Goal: Check status: Check status

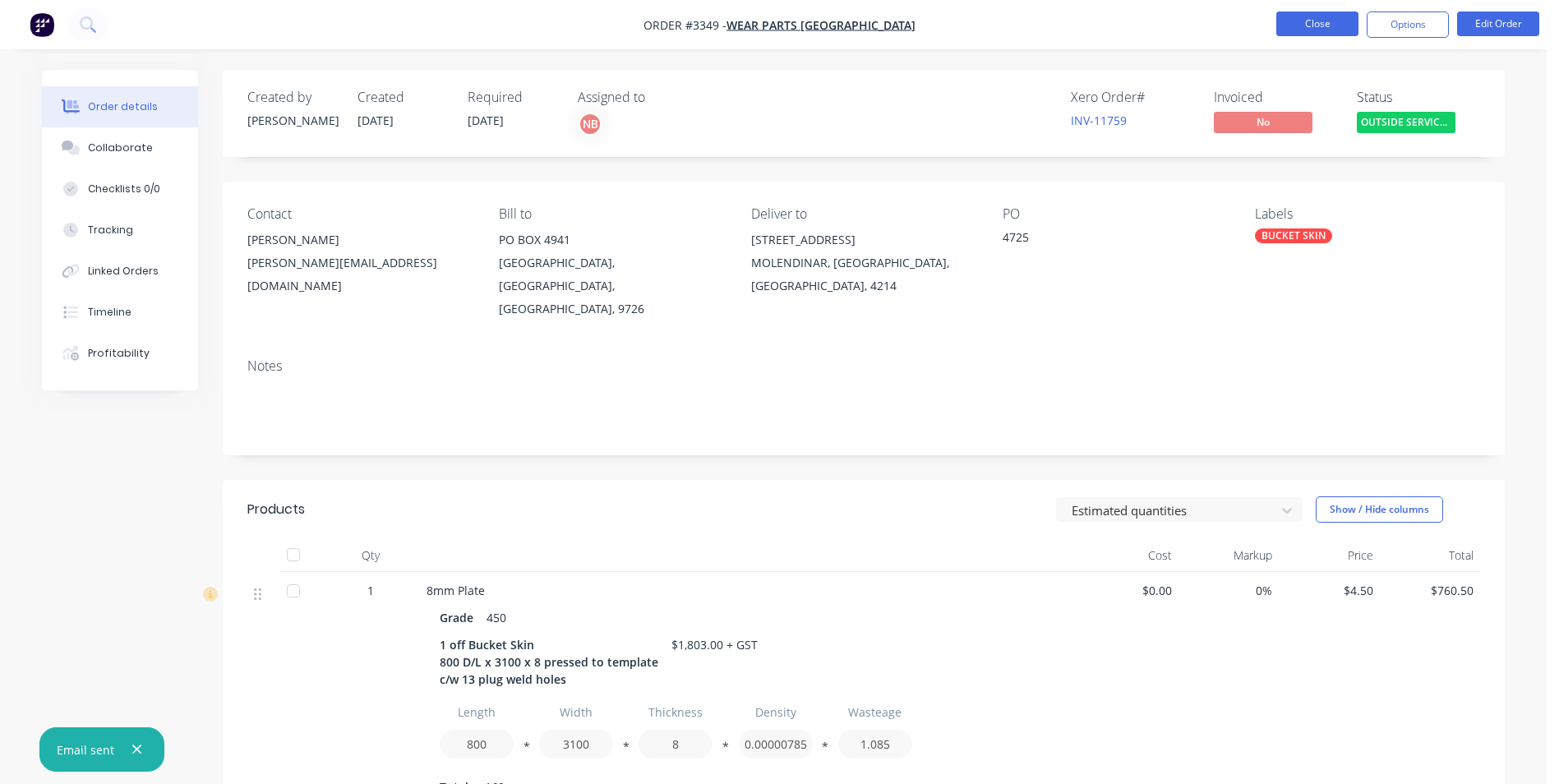
click at [1321, 24] on button "Close" at bounding box center [1317, 24] width 82 height 25
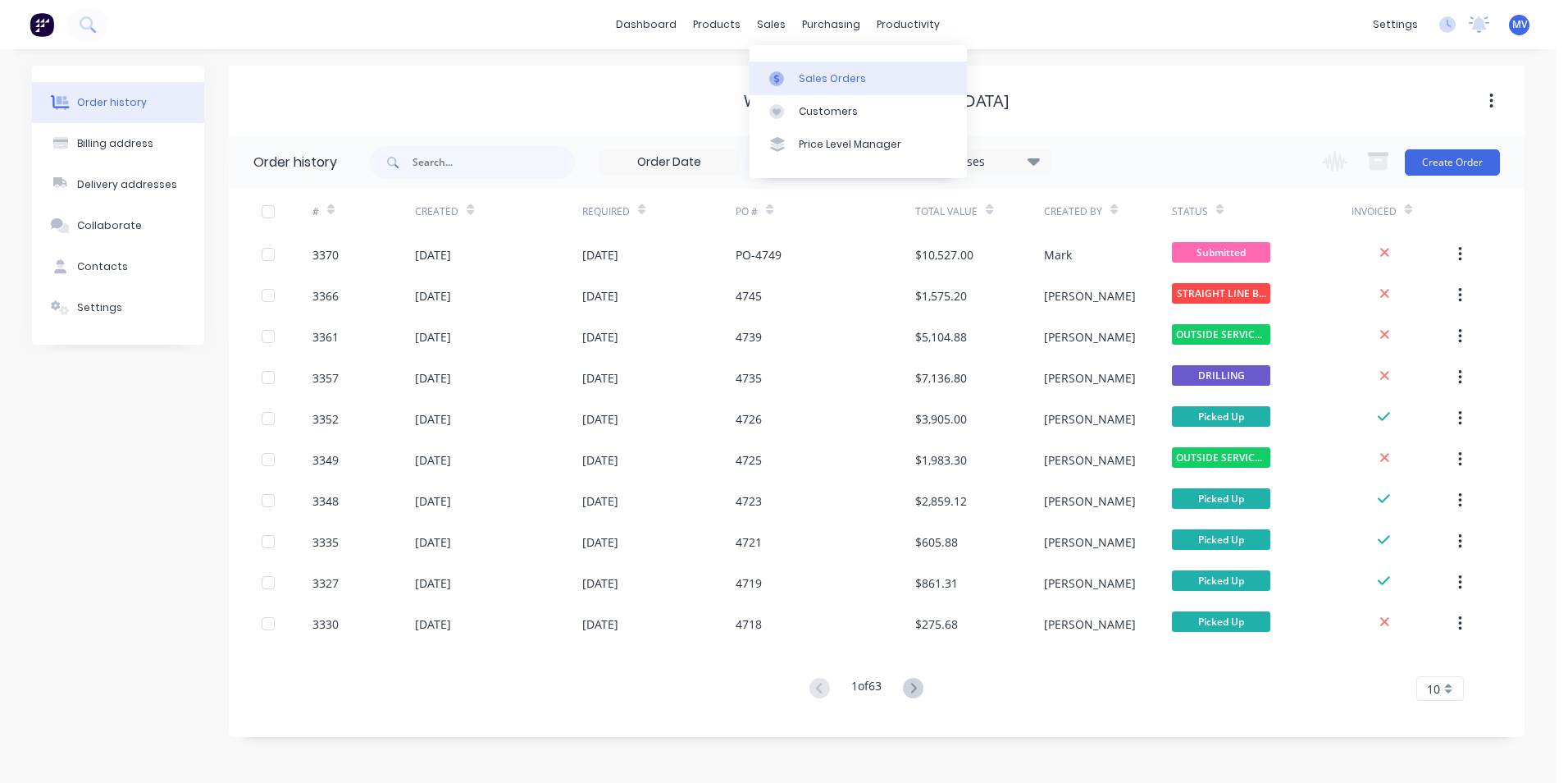
click at [809, 78] on div "Sales Orders" at bounding box center [833, 79] width 67 height 15
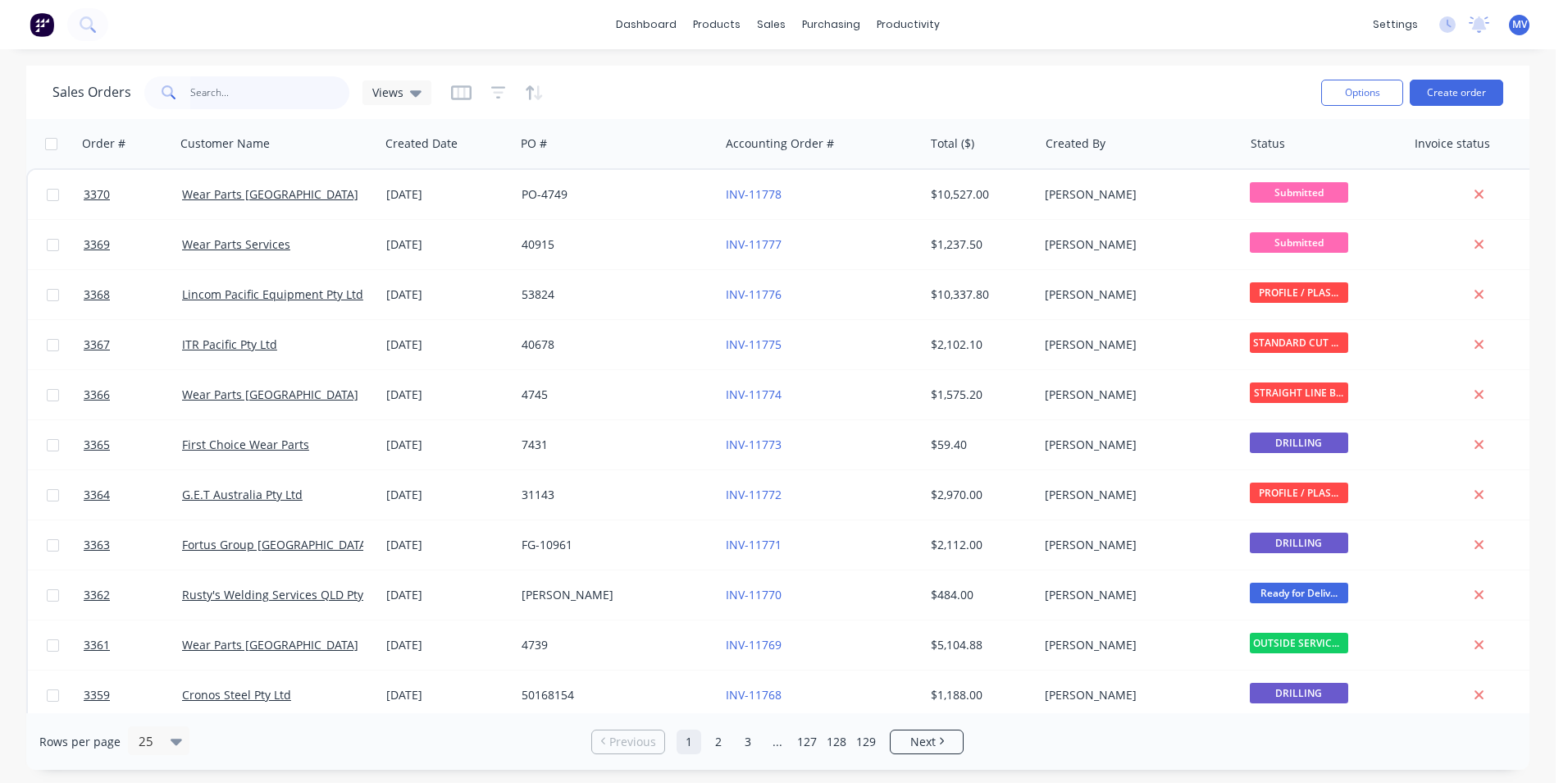
click at [265, 84] on input "text" at bounding box center [270, 93] width 160 height 33
type input "2595"
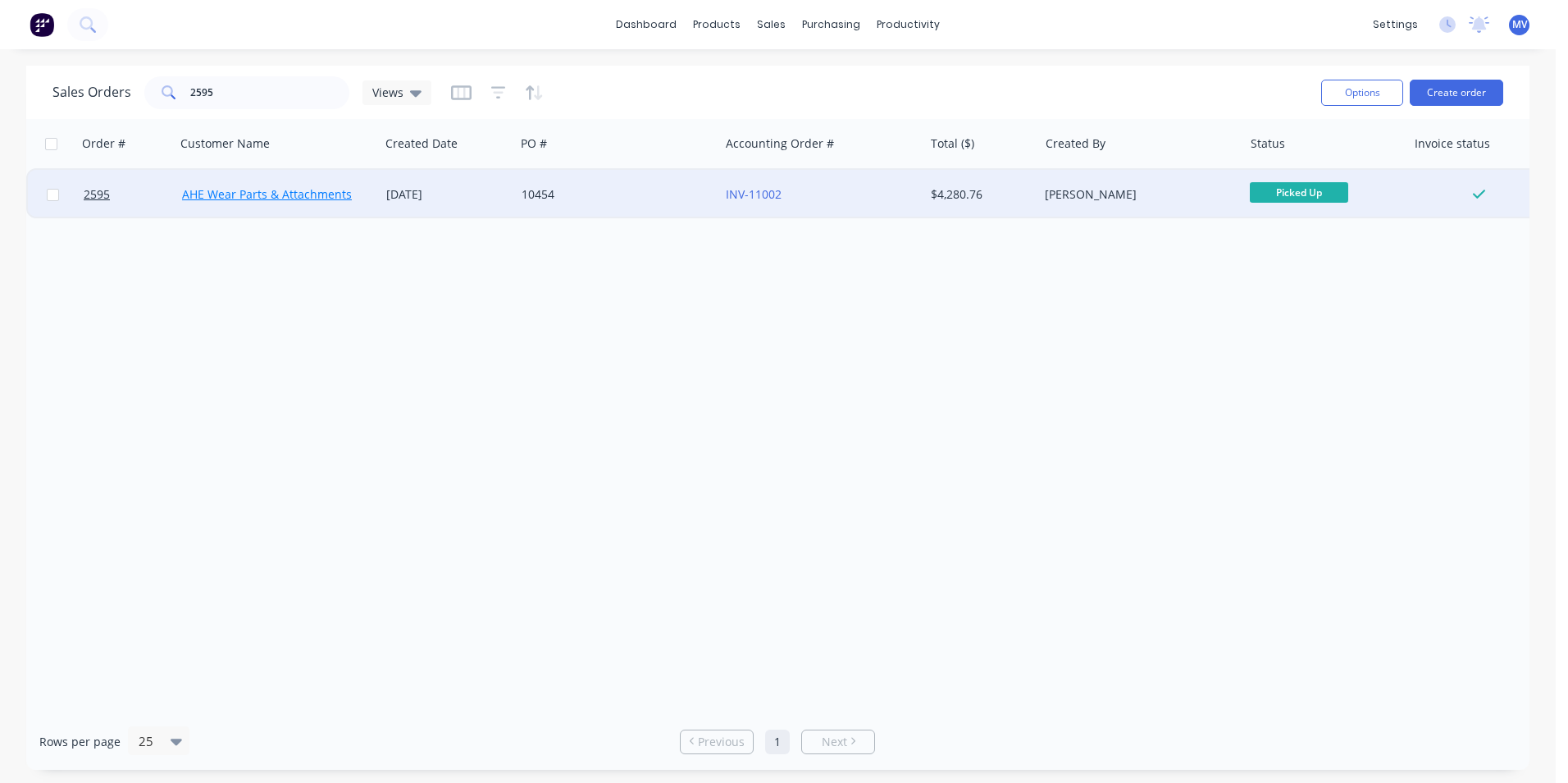
click at [239, 193] on link "AHE Wear Parts & Attachments" at bounding box center [267, 194] width 170 height 16
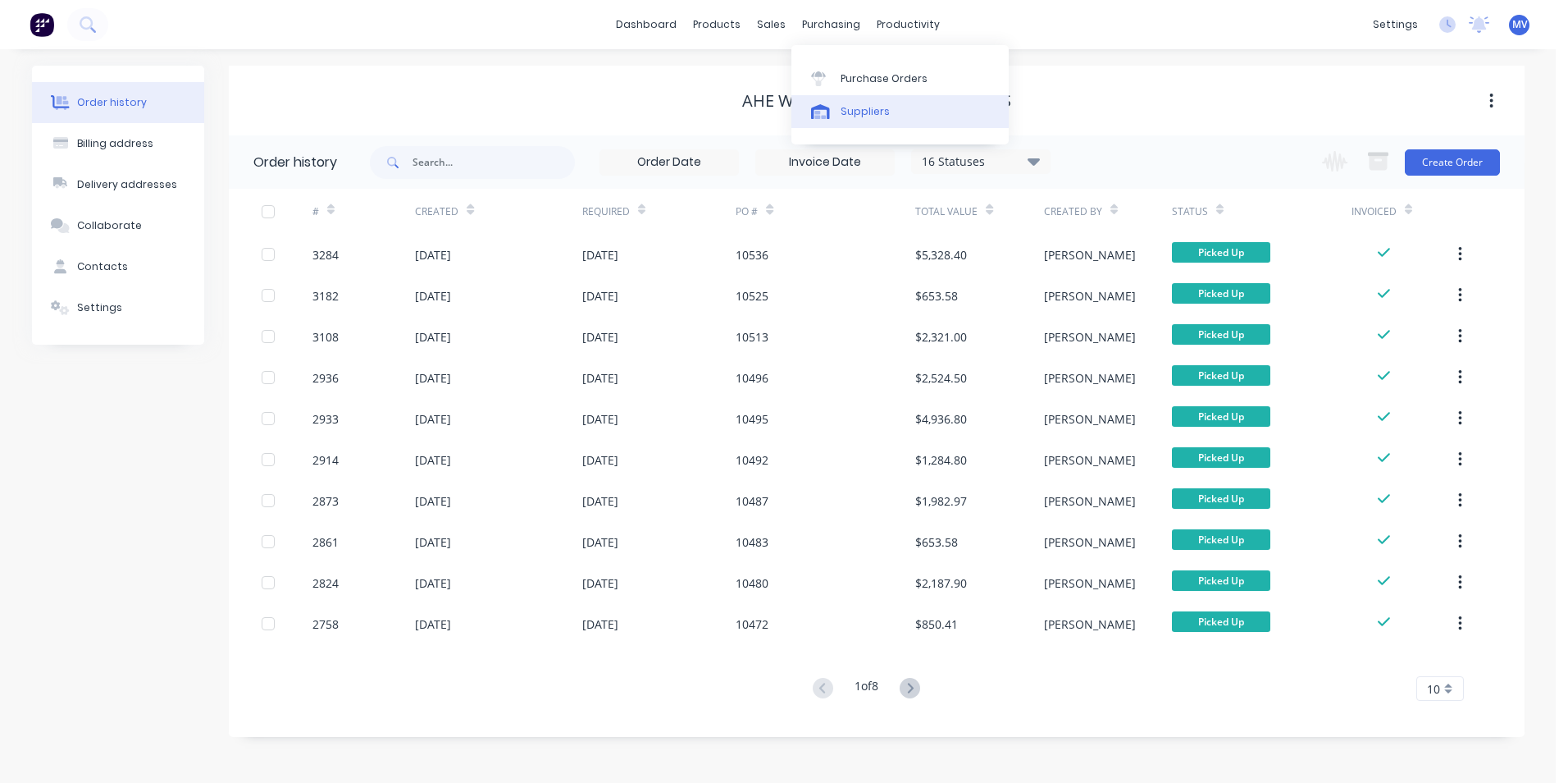
click at [862, 110] on div "Suppliers" at bounding box center [866, 112] width 49 height 15
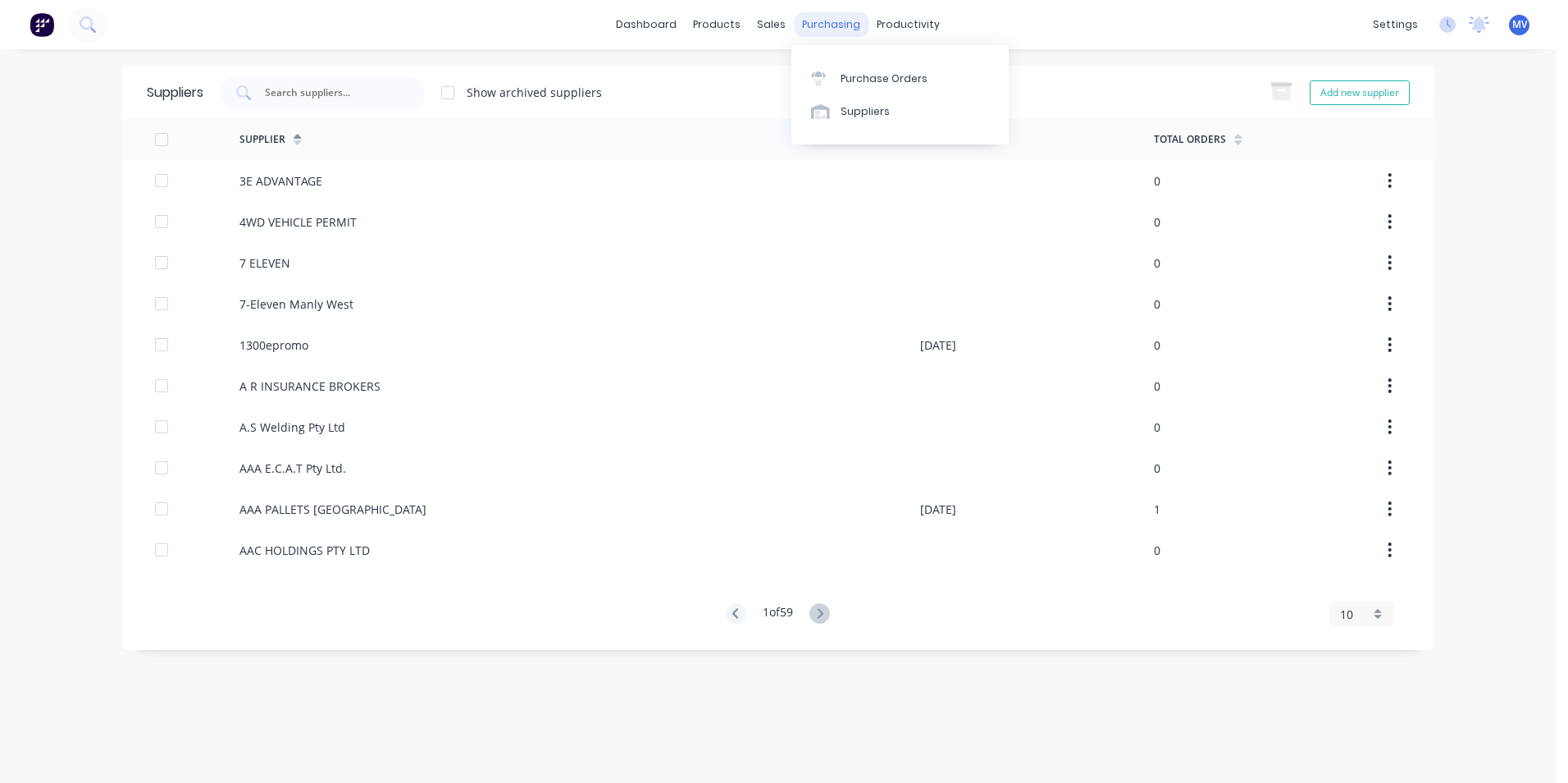
click at [831, 30] on div "purchasing" at bounding box center [831, 25] width 75 height 25
click at [870, 79] on div "Purchase Orders" at bounding box center [885, 79] width 87 height 15
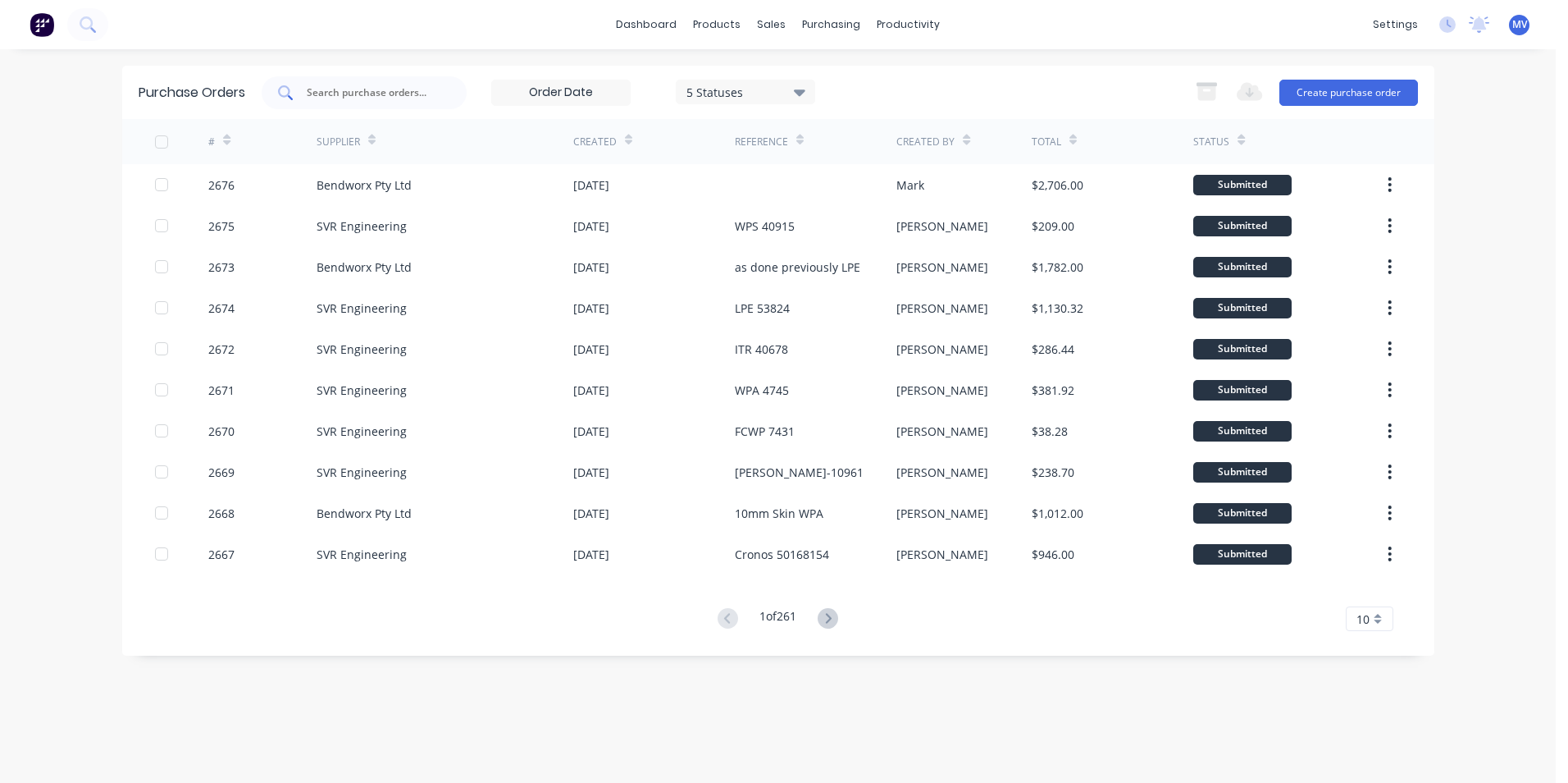
click at [359, 89] on input "text" at bounding box center [373, 93] width 136 height 16
type input "2595"
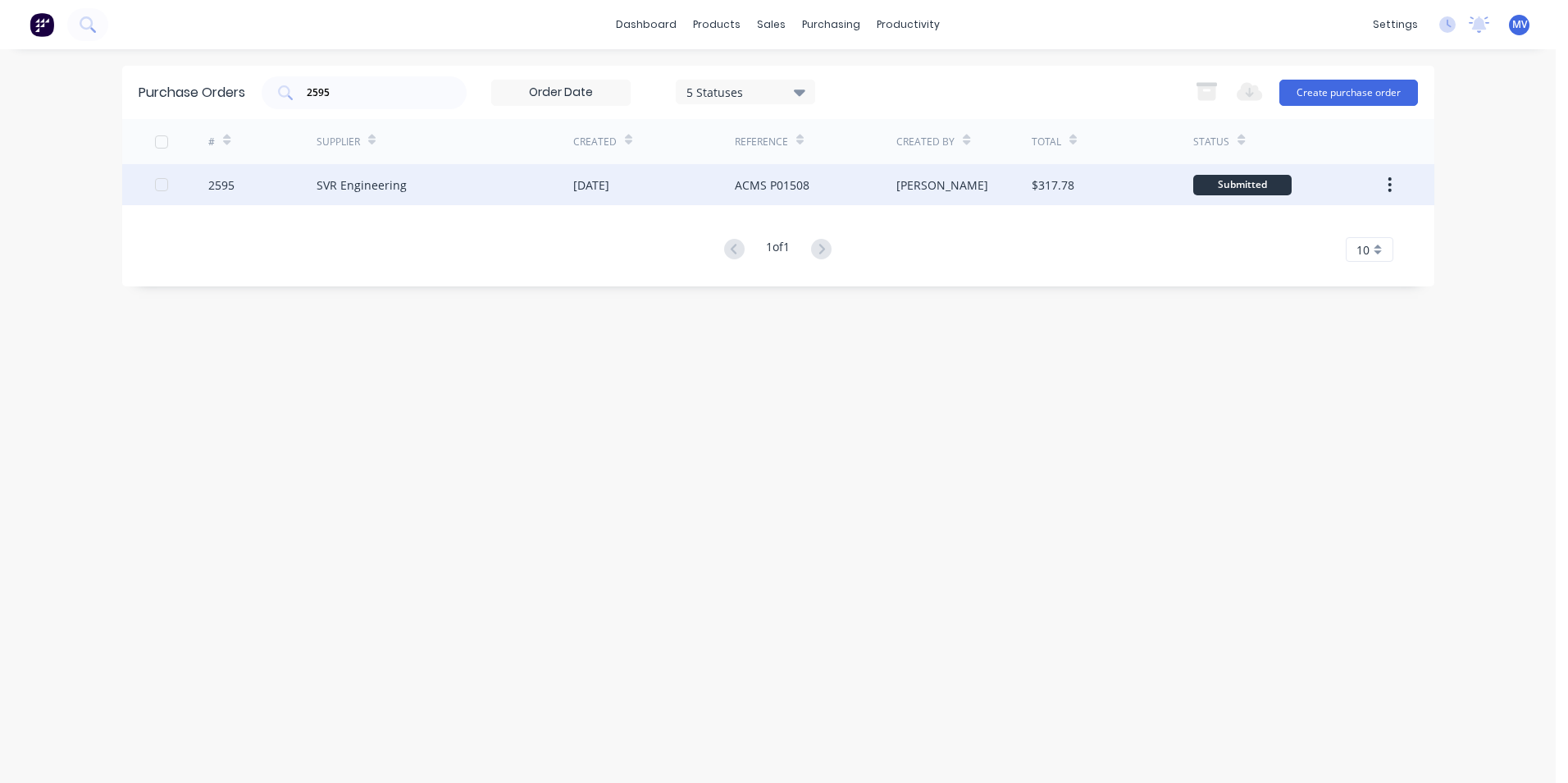
click at [353, 186] on div "SVR Engineering" at bounding box center [362, 185] width 90 height 17
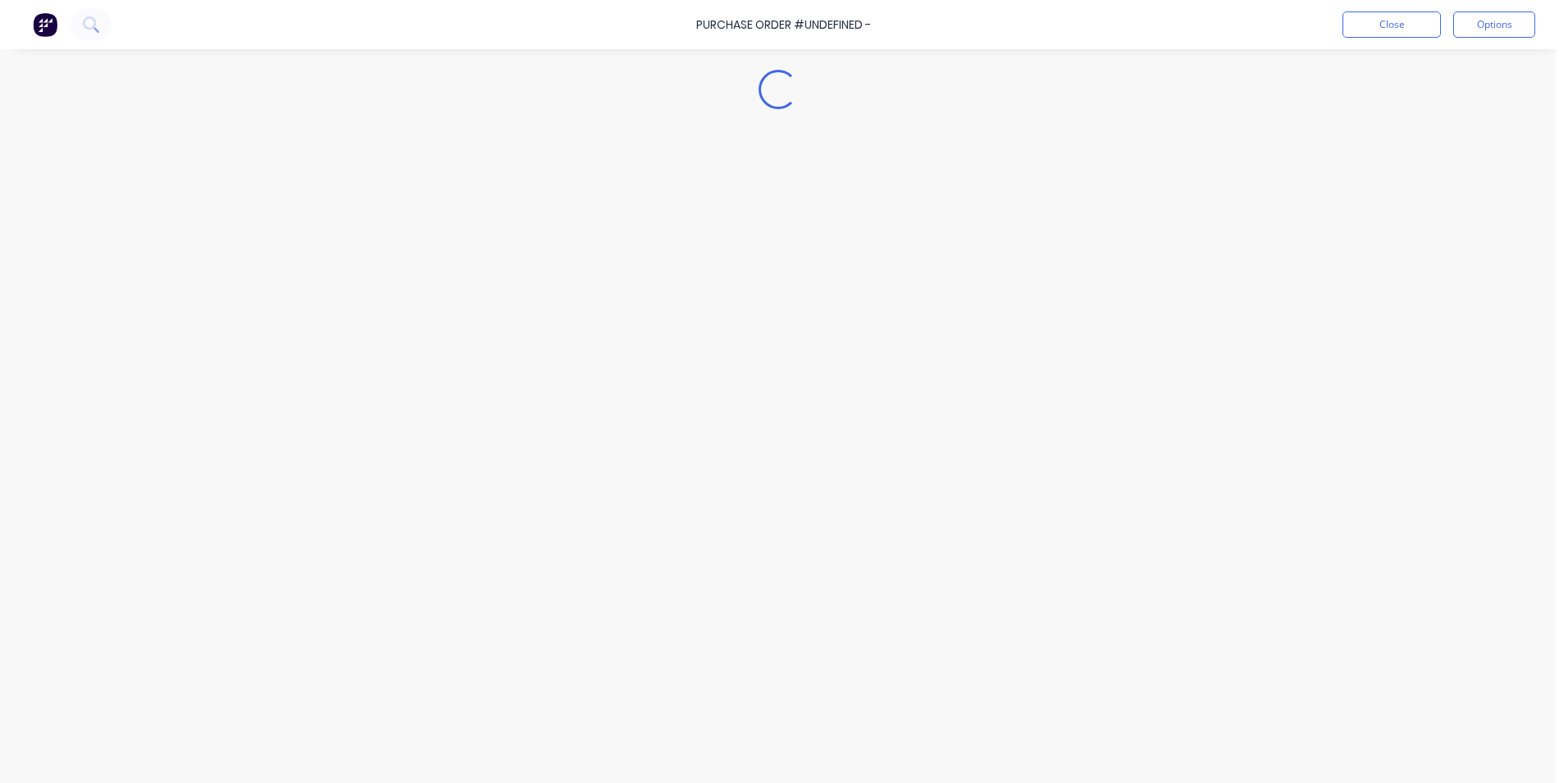
type textarea "x"
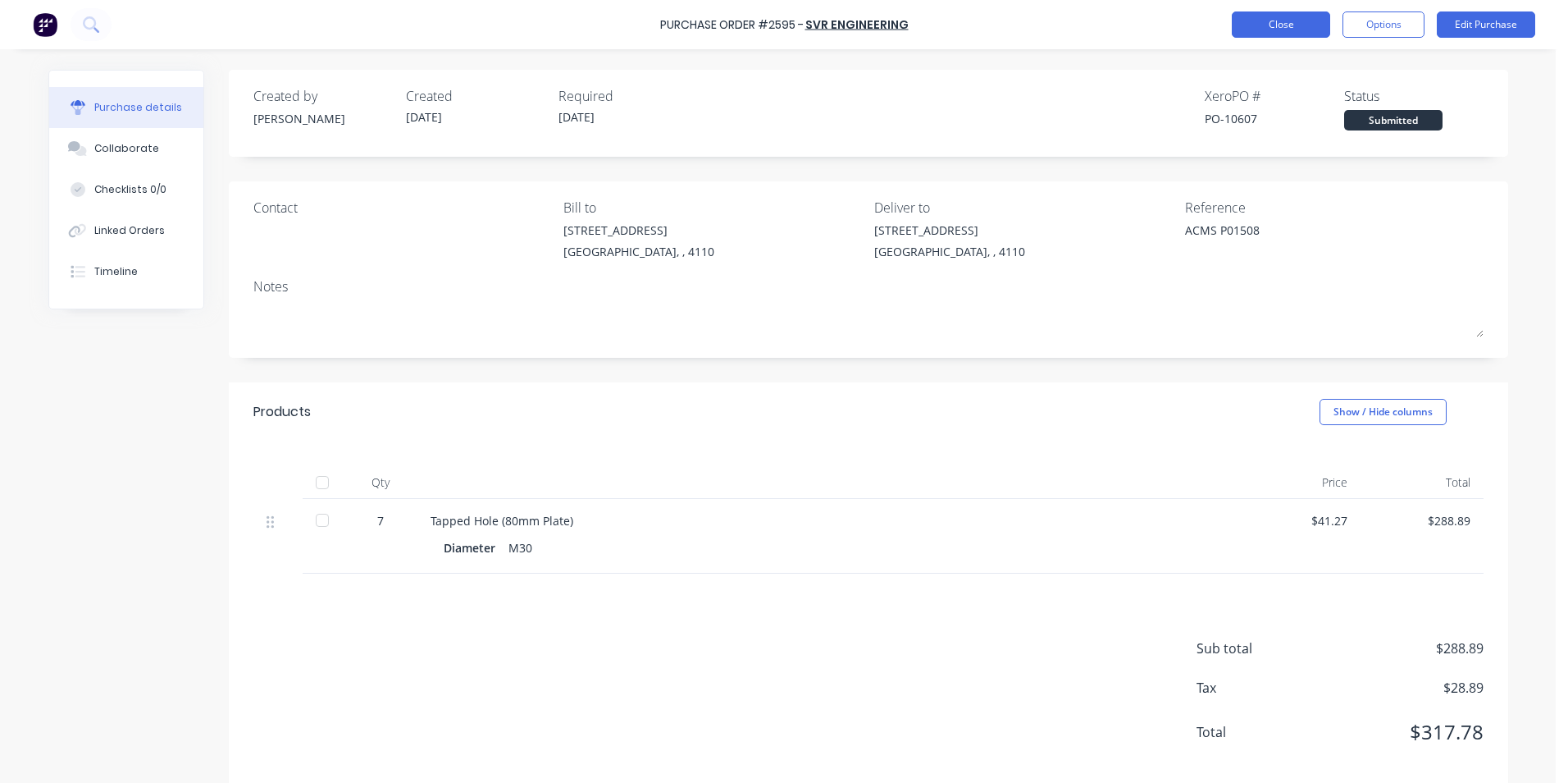
click at [1287, 23] on button "Close" at bounding box center [1281, 25] width 98 height 26
